Goal: Task Accomplishment & Management: Complete application form

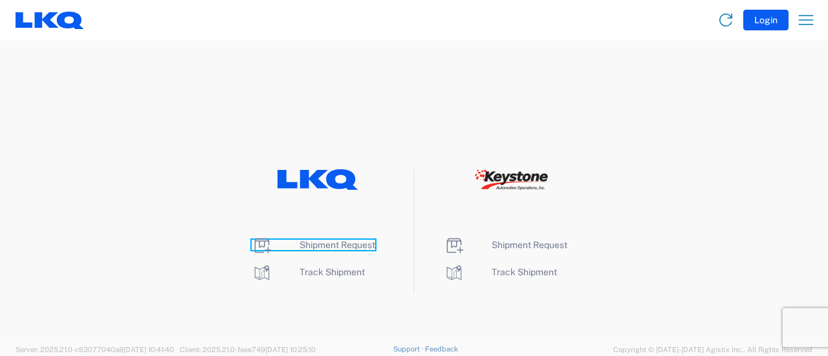
click at [322, 245] on span "Shipment Request" at bounding box center [338, 245] width 76 height 10
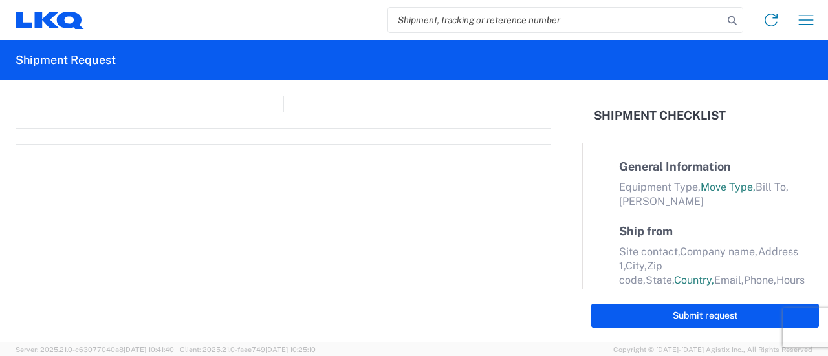
select select "FULL"
select select "LBS"
select select "IN"
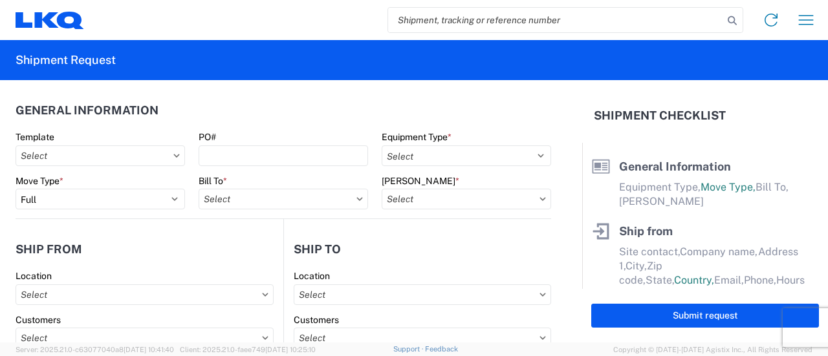
paste input "57101932"
type input "57101932"
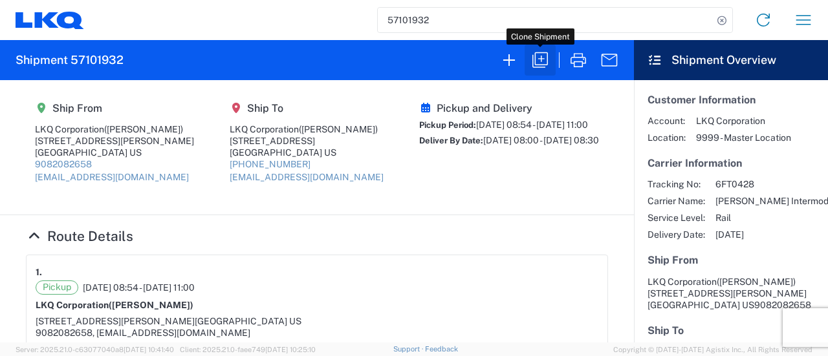
click at [547, 61] on icon "button" at bounding box center [540, 60] width 21 height 21
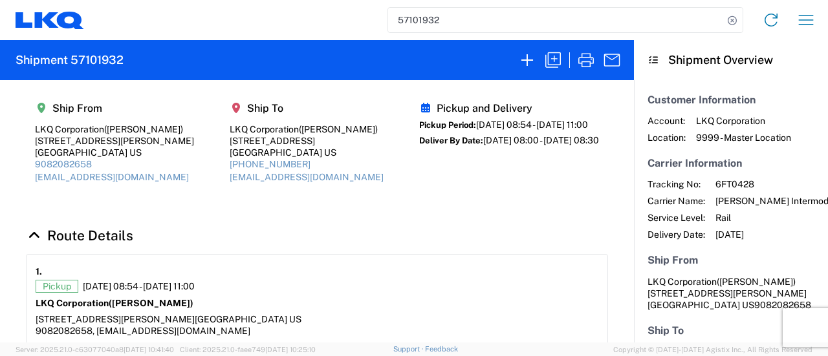
select select "FULL"
select select "US"
select select "LBS"
select select "IN"
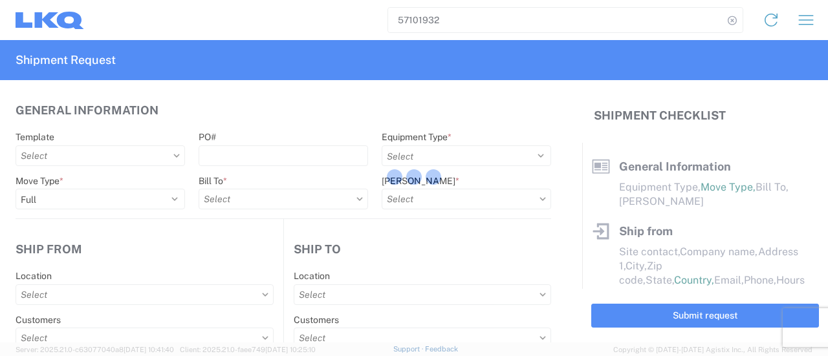
select select "BCAR"
type input "[PERSON_NAME]"
type input "LKQ Corporation"
type input "[STREET_ADDRESS][PERSON_NAME]"
type input "[GEOGRAPHIC_DATA]"
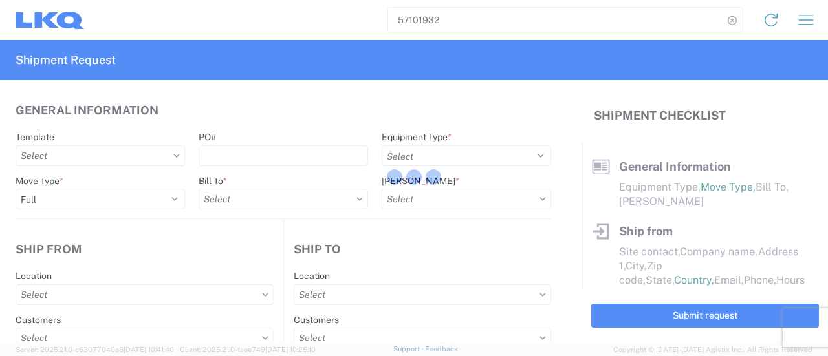
type input "91761"
type input "[EMAIL_ADDRESS][DOMAIN_NAME]"
type input "9082082658"
type input "08:54:00"
type input "11:00:00"
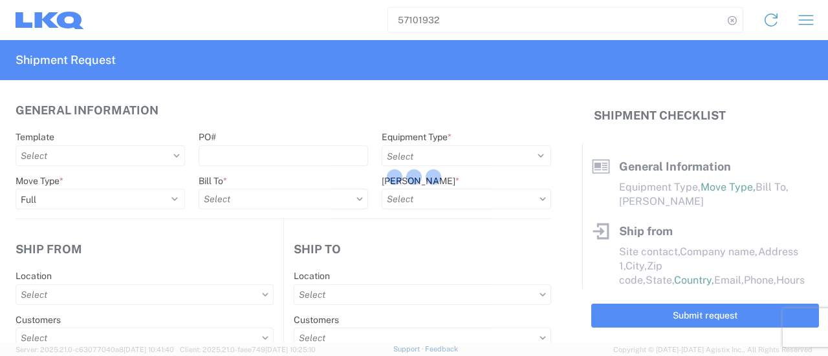
select select
type input "[PERSON_NAME]"
type input "LKQ Corporation"
type input "[STREET_ADDRESS]"
type input "[GEOGRAPHIC_DATA]"
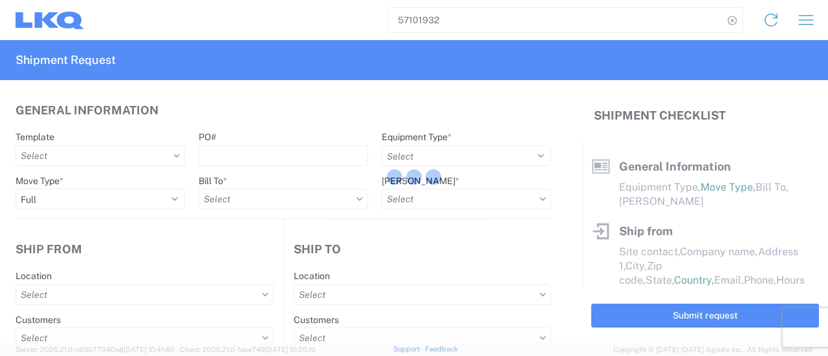
type input "30336"
type input "[EMAIL_ADDRESS][DOMAIN_NAME]"
type input "[PHONE_NUMBER]"
type input "08:00:00"
type input "08:30:00"
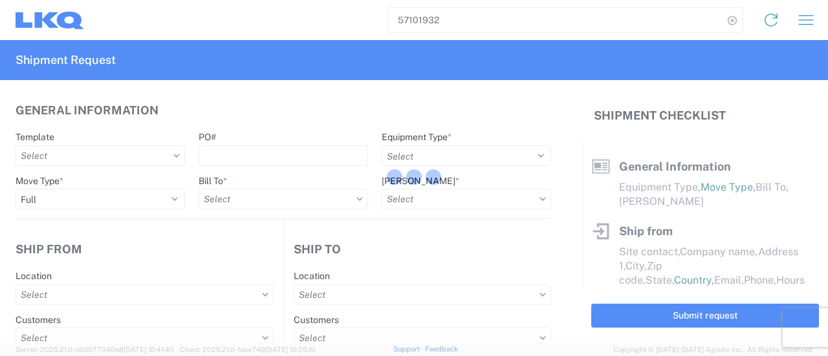
select select
type input "[PERSON_NAME]"
type input "[EMAIL_ADDRESS][DOMAIN_NAME]"
type input "9082082658"
type input "[DATE]"
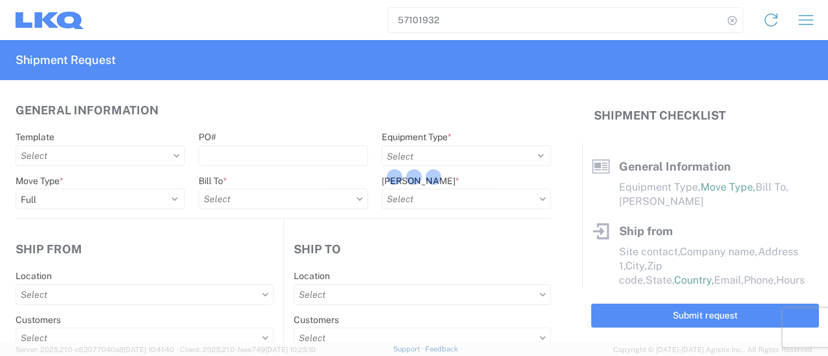
type input "[DATE]"
type input "42500"
type input "Engines, Transmissions"
type input "30"
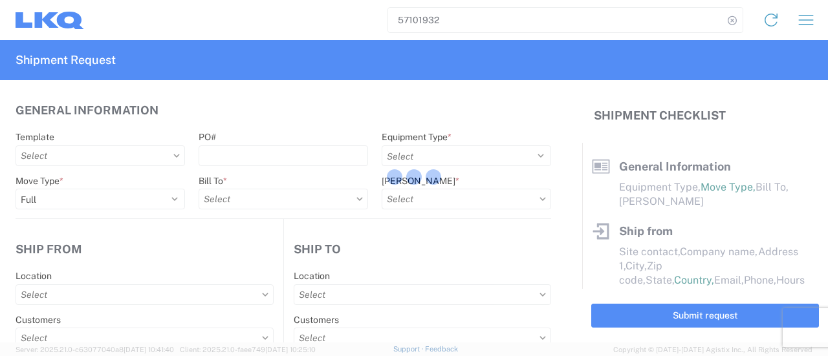
type input "0"
type input "0.03"
type input "0.01"
select select "FT"
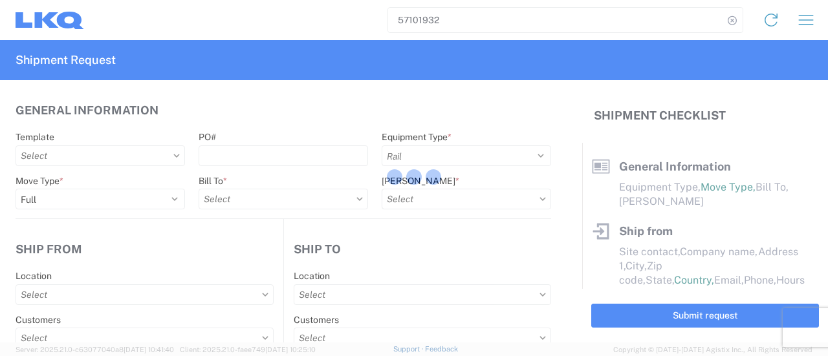
select select
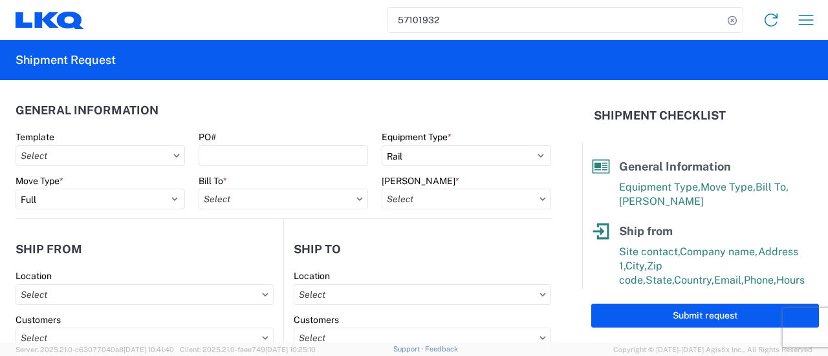
type input "1769 - [US_STATE] Core"
type input "1634 - [GEOGRAPHIC_DATA] - [PERSON_NAME] - Boat Rock"
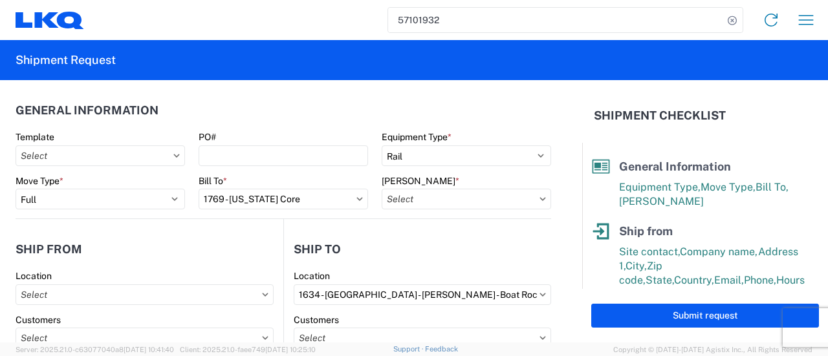
type input "1769 - [US_STATE] Core"
type input "1769-6300-66000-0000 - 1769 Freight Out"
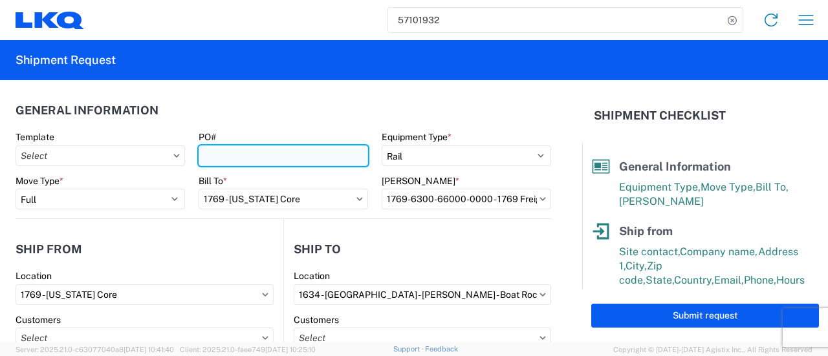
paste input "atl ext222"
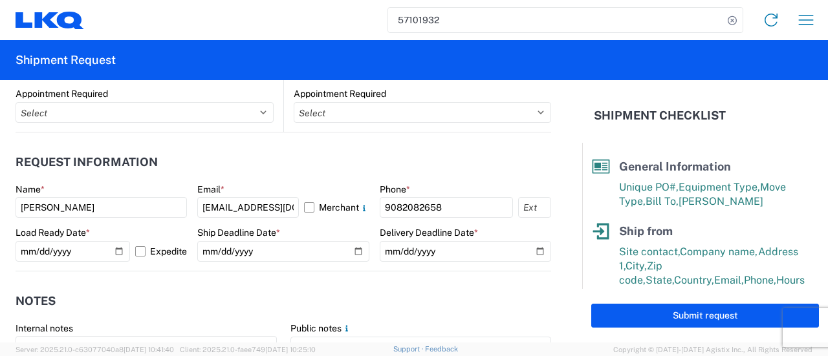
scroll to position [712, 0]
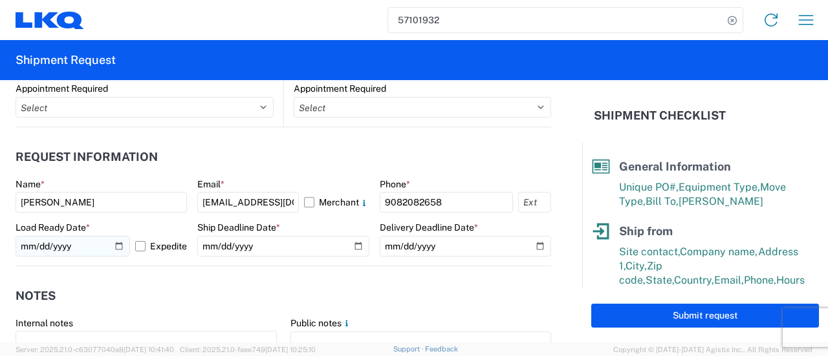
type input "atl ext223"
click at [114, 248] on input "[DATE]" at bounding box center [73, 246] width 115 height 21
type input "[DATE]"
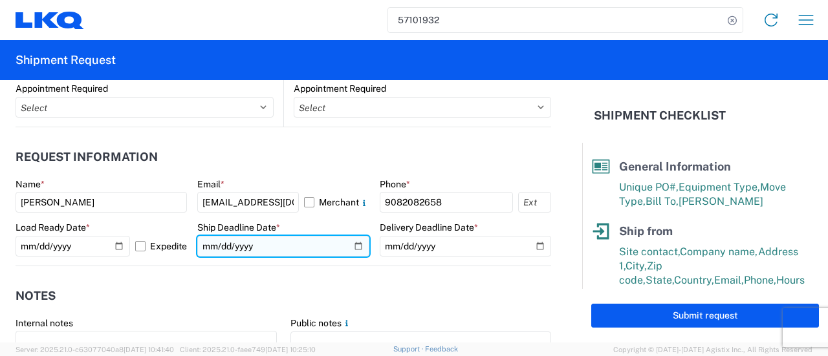
click at [353, 248] on input "[DATE]" at bounding box center [282, 246] width 171 height 21
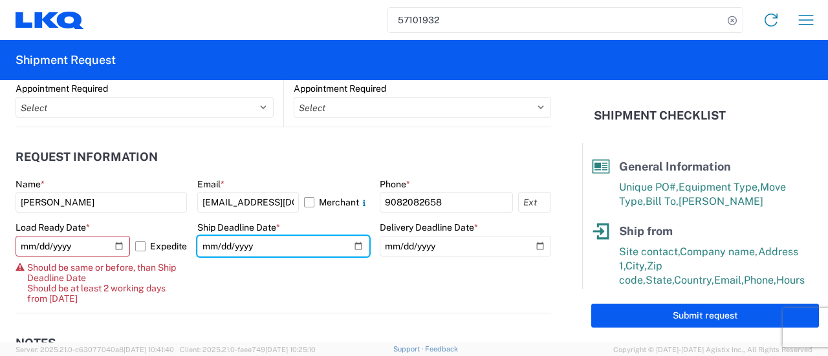
type input "[DATE]"
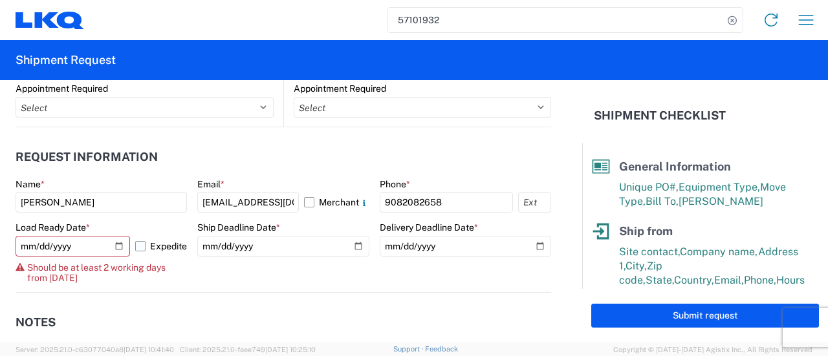
click at [139, 244] on label "Expedite" at bounding box center [161, 246] width 52 height 21
click at [0, 0] on input "Expedite" at bounding box center [0, 0] width 0 height 0
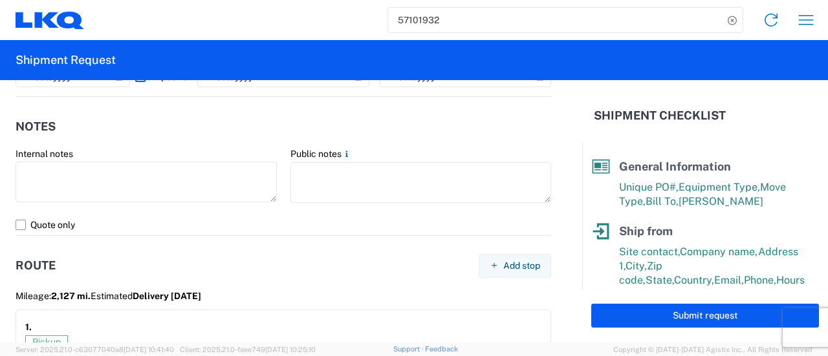
scroll to position [780, 0]
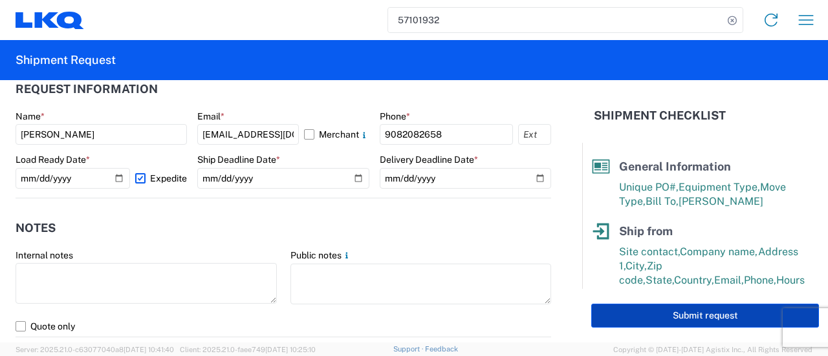
click at [661, 316] on button "Submit request" at bounding box center [705, 316] width 228 height 24
